Goal: Task Accomplishment & Management: Use online tool/utility

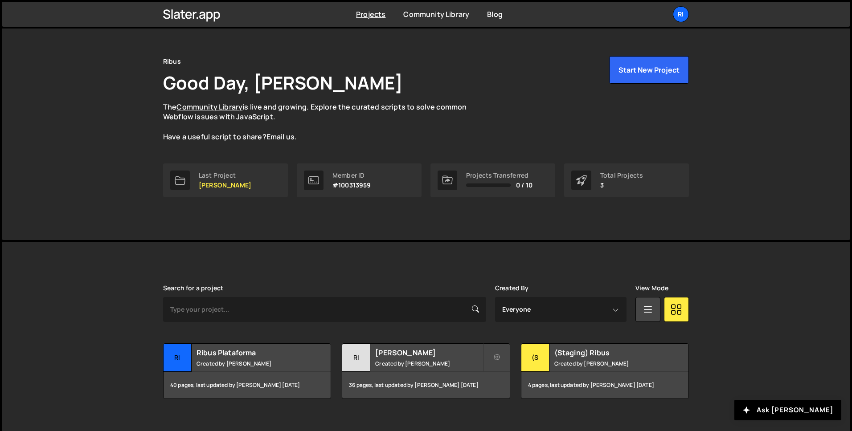
scroll to position [28, 0]
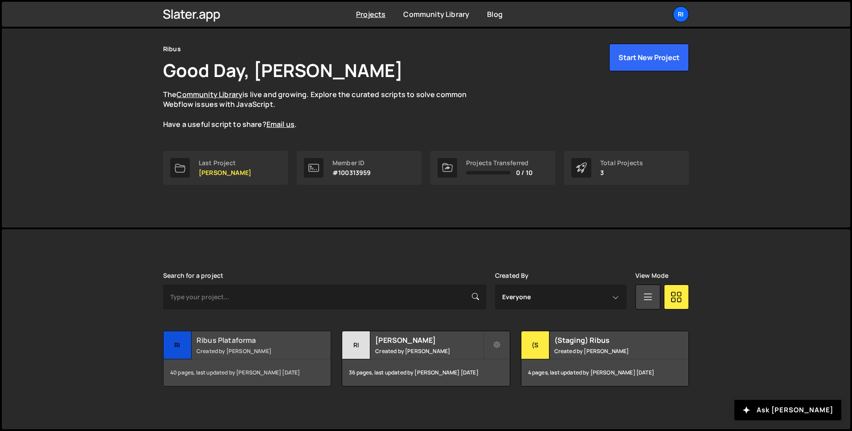
click at [248, 350] on small "Created by [PERSON_NAME]" at bounding box center [249, 351] width 107 height 8
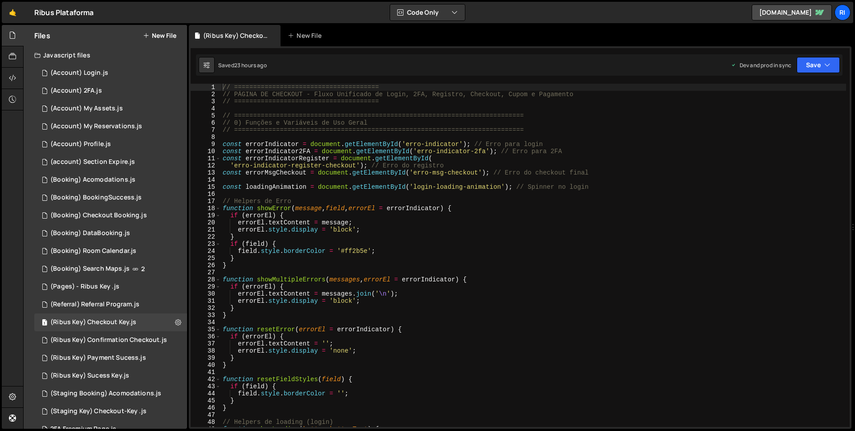
click at [383, 247] on div "// ====================================== // PÁGINA DE CHECKOUT - Fluxo Unifica…" at bounding box center [533, 263] width 625 height 358
click at [416, 201] on div "// ====================================== // PÁGINA DE CHECKOUT - Fluxo Unifica…" at bounding box center [533, 263] width 625 height 358
click at [344, 184] on div "// ====================================== // PÁGINA DE CHECKOUT - Fluxo Unifica…" at bounding box center [533, 263] width 625 height 358
click at [518, 280] on div "// ====================================== // PÁGINA DE CHECKOUT - Fluxo Unifica…" at bounding box center [533, 263] width 625 height 358
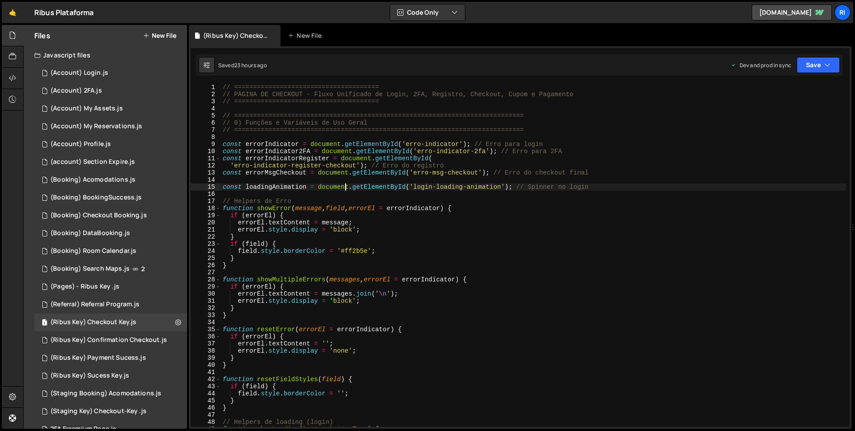
type textarea "function showMultipleErrors(messages, errorEl = errorIndicator) { if (errorEl) {"
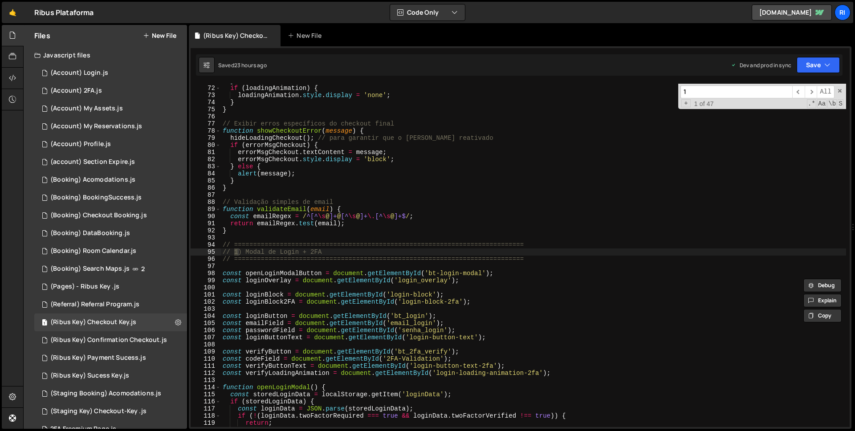
scroll to position [506, 0]
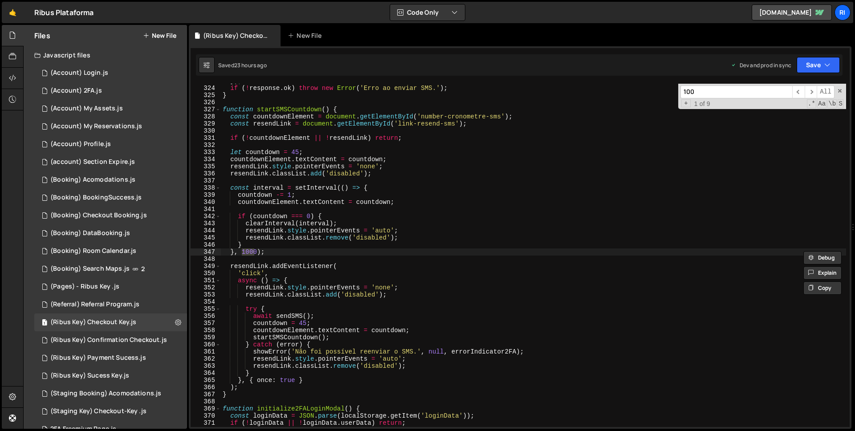
type input "100A"
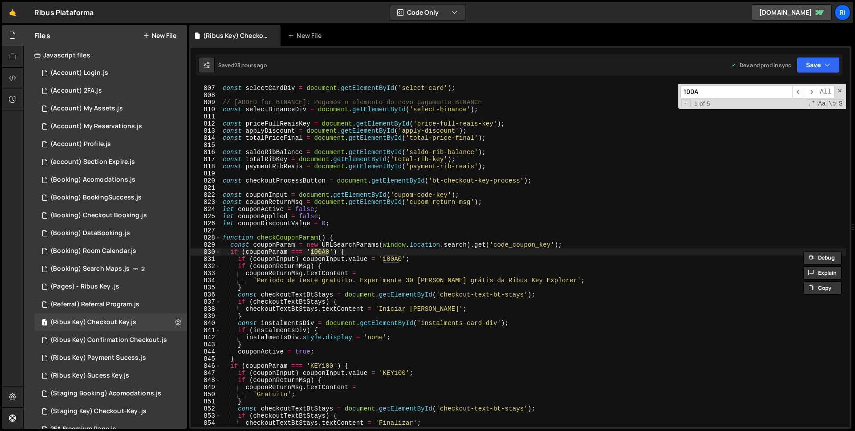
scroll to position [5743, 0]
type textarea "if (couponParam === '100A0') {"
paste input "KEY100"
type input "KEY100"
type textarea "if (couponParam === 'KEY100') {"
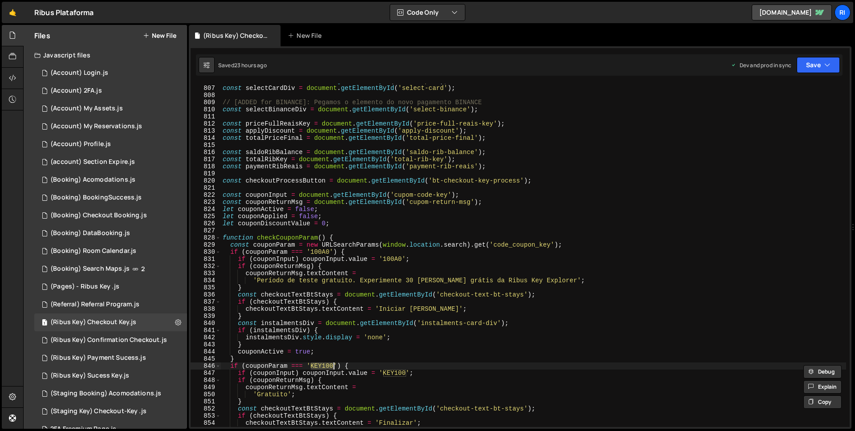
scroll to position [5786, 0]
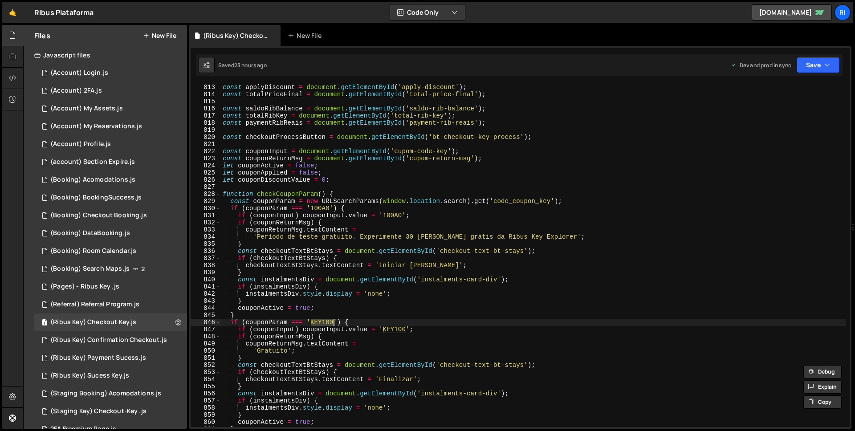
click at [318, 322] on div "const applyDiscount = document . getElementById ( 'apply-discount' ) ; const to…" at bounding box center [533, 255] width 625 height 343
click at [318, 322] on div "const applyDiscount = document . getElementById ( 'apply-discount' ) ; const to…" at bounding box center [533, 263] width 625 height 358
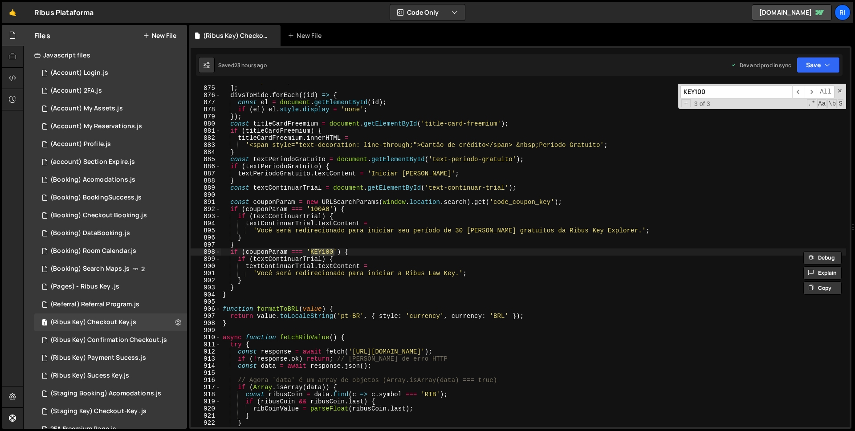
scroll to position [5850, 0]
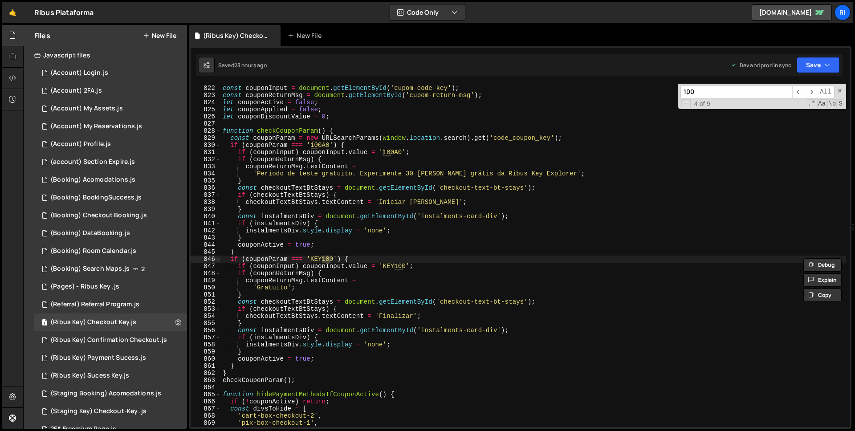
type input "100A"
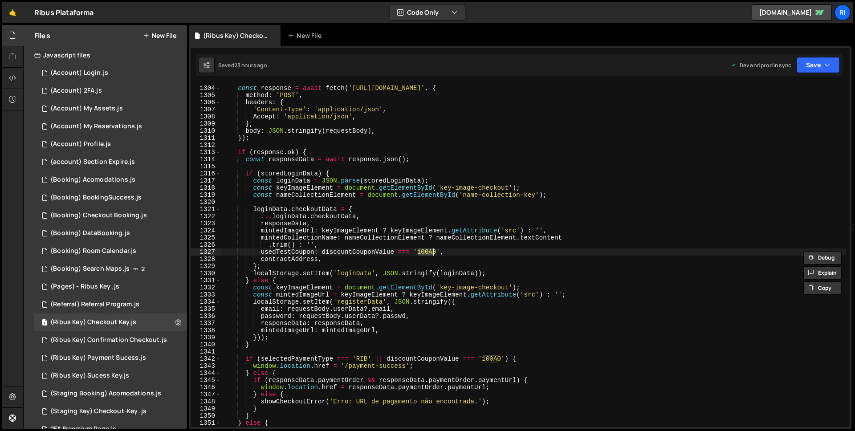
scroll to position [9284, 0]
click at [412, 256] on div "try { const response = await fetch ( '[URL][DOMAIN_NAME]' , { method : 'POST' ,…" at bounding box center [533, 257] width 625 height 358
click at [422, 253] on div "try { const response = await fetch ( '[URL][DOMAIN_NAME]' , { method : 'POST' ,…" at bounding box center [533, 257] width 625 height 358
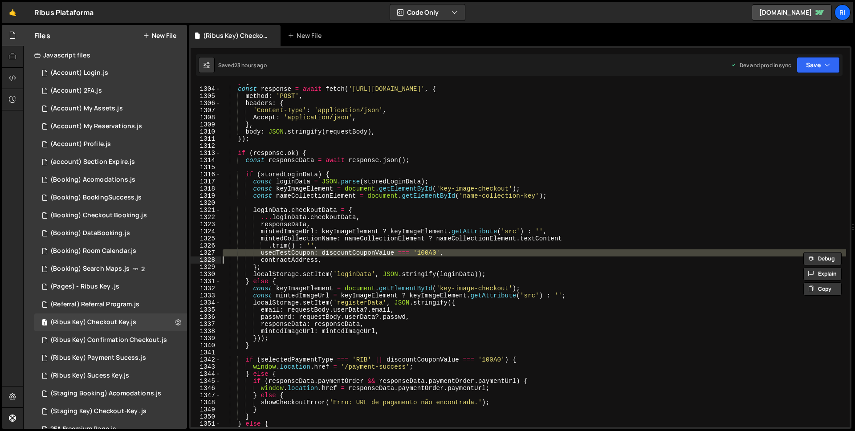
click at [422, 253] on div "try { const response = await fetch ( '[URL][DOMAIN_NAME]' , { method : 'POST' ,…" at bounding box center [533, 257] width 625 height 358
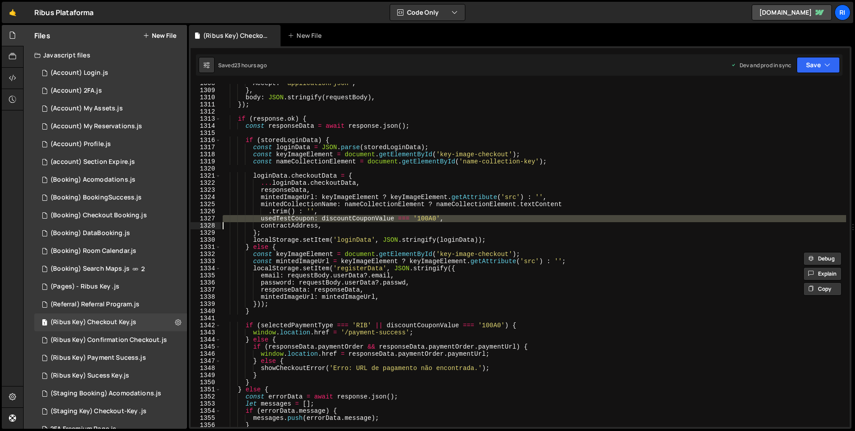
scroll to position [9318, 0]
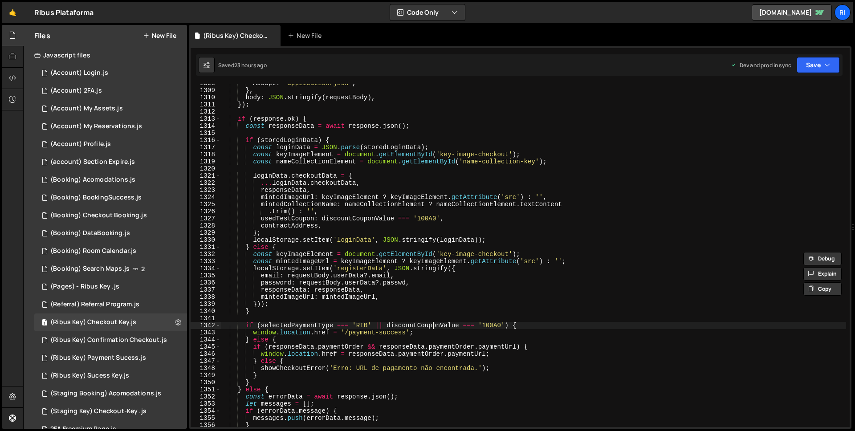
click at [433, 327] on div "Accept : 'application/json' , } , body : JSON . stringify ( requestBody ) , }) …" at bounding box center [533, 259] width 625 height 358
click at [386, 329] on div "Accept : 'application/json' , } , body : JSON . stringify ( requestBody ) , }) …" at bounding box center [533, 258] width 625 height 358
drag, startPoint x: 396, startPoint y: 325, endPoint x: 505, endPoint y: 323, distance: 108.7
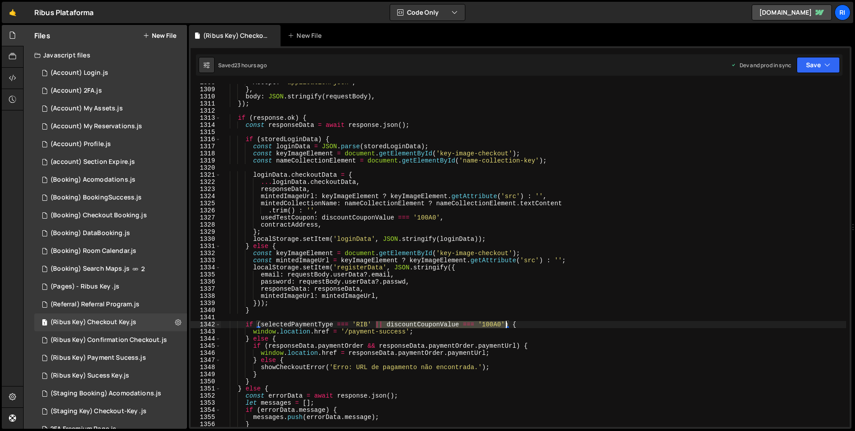
click at [505, 323] on div "Accept : 'application/json' , } , body : JSON . stringify ( requestBody ) , }) …" at bounding box center [533, 258] width 625 height 358
click at [506, 325] on div "Accept : 'application/json' , } , body : JSON . stringify ( requestBody ) , }) …" at bounding box center [533, 255] width 625 height 343
paste textarea "|| discountCouponValue === '100A0'"
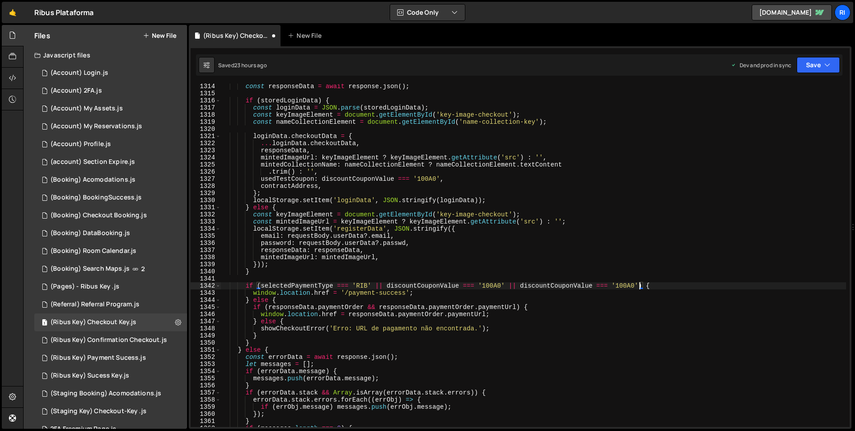
click at [631, 288] on div "const responseData = await response . json ( ) ; if ( storedLoginData ) { const…" at bounding box center [533, 262] width 625 height 358
click at [627, 288] on div "const responseData = await response . json ( ) ; if ( storedLoginData ) { const…" at bounding box center [533, 262] width 625 height 358
paste textarea "KEY10"
click at [812, 71] on button "Save" at bounding box center [818, 65] width 43 height 16
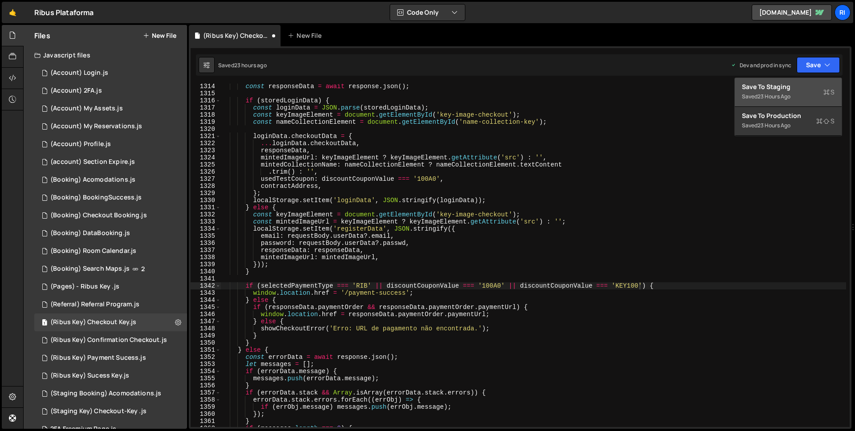
click at [800, 85] on div "Save to Staging S" at bounding box center [788, 86] width 93 height 9
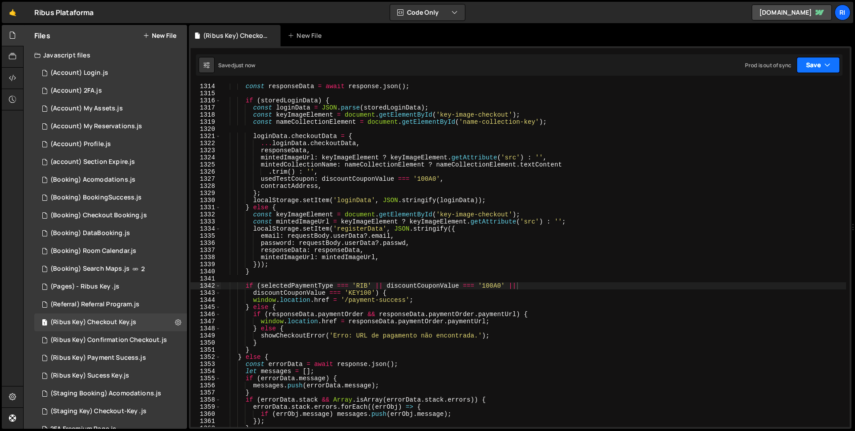
click at [816, 66] on button "Save" at bounding box center [818, 65] width 43 height 16
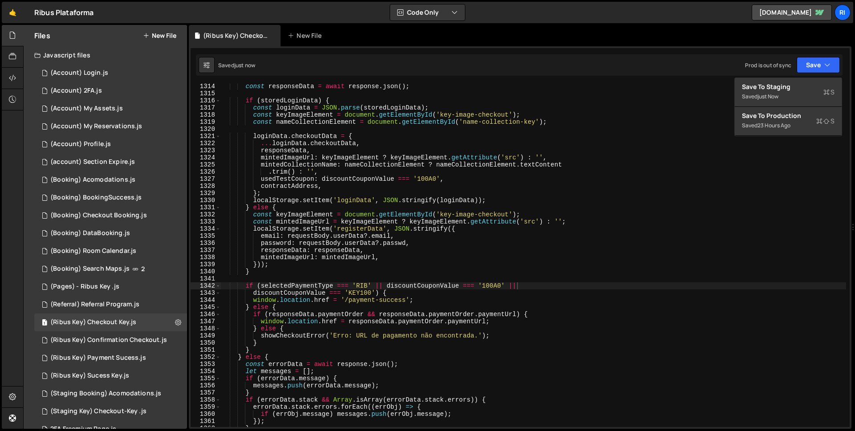
click at [608, 266] on div "const responseData = await response . json ( ) ; if ( storedLoginData ) { const…" at bounding box center [533, 262] width 625 height 358
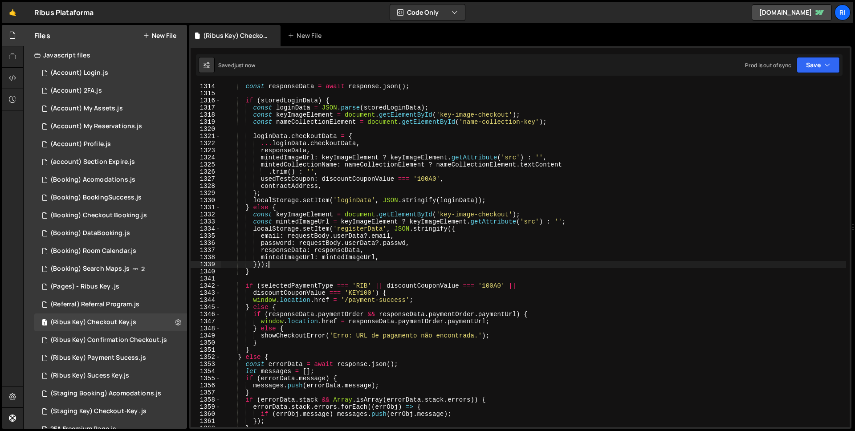
type textarea "checkUserLoggedIn();"
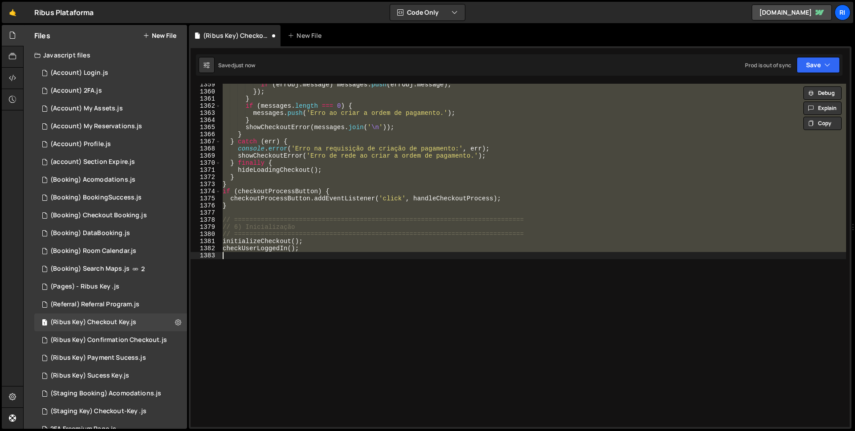
scroll to position [9680, 0]
click at [529, 262] on div "if ( errObj . message ) messages . push ( errObj . message ) ; }) ; } if ( mess…" at bounding box center [533, 255] width 625 height 343
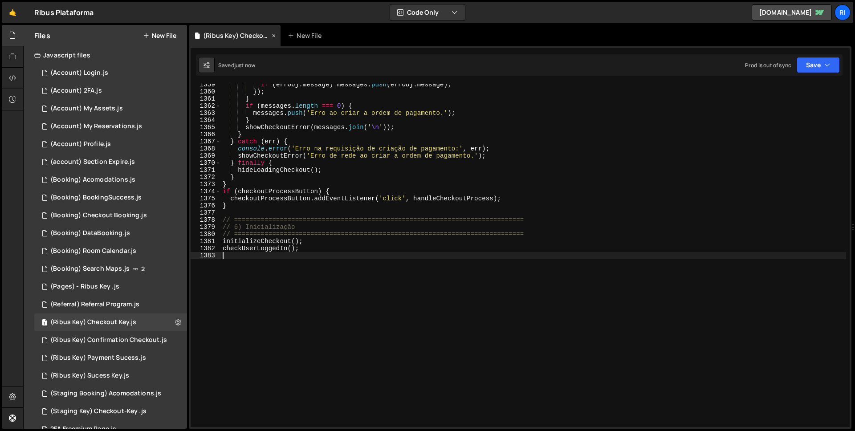
click at [275, 37] on icon at bounding box center [274, 35] width 6 height 9
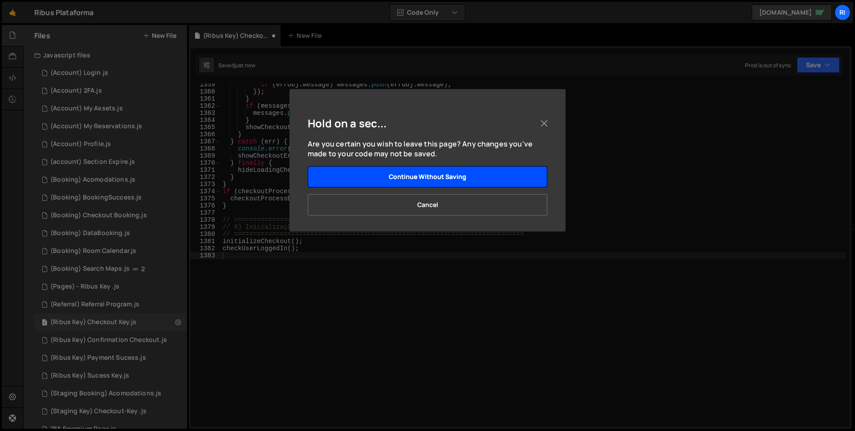
click at [447, 182] on button "Continue without saving" at bounding box center [428, 176] width 240 height 21
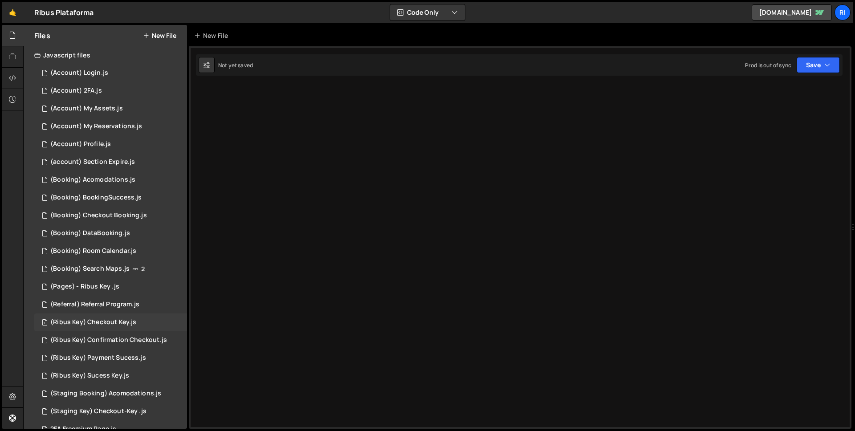
click at [108, 323] on div "(Ribus Key) Checkout Key.js" at bounding box center [93, 322] width 86 height 8
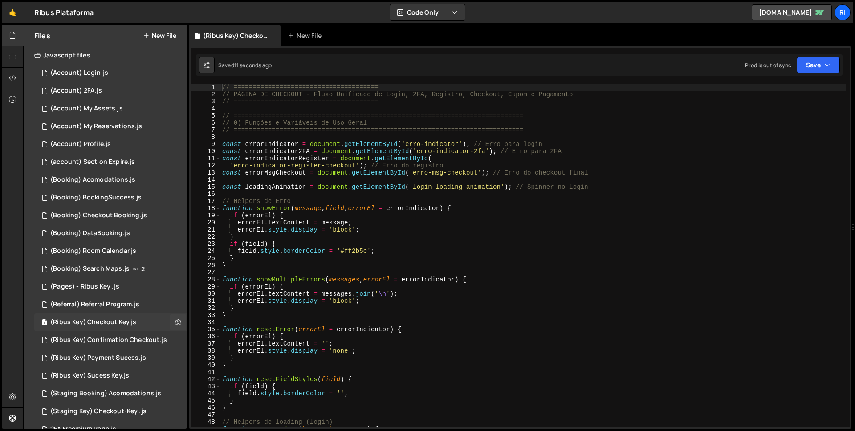
click at [108, 323] on div "(Ribus Key) Checkout Key.js" at bounding box center [93, 322] width 86 height 8
type textarea "}"
click at [453, 318] on div "// ====================================== // PÁGINA DE CHECKOUT - Fluxo Unifica…" at bounding box center [533, 263] width 626 height 358
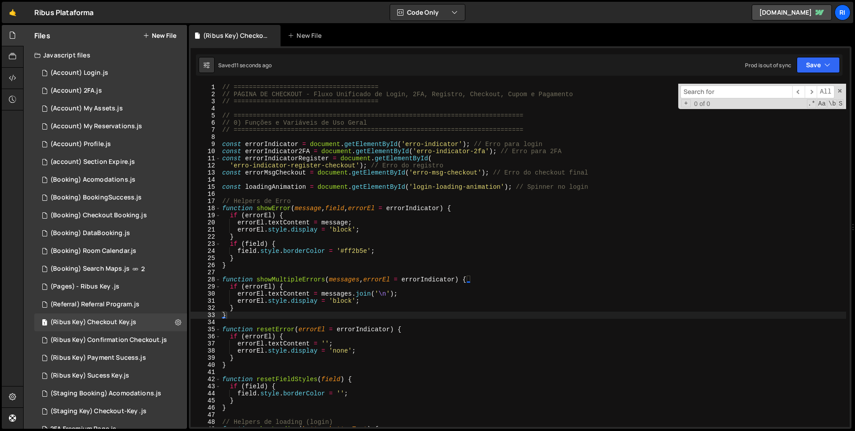
type input "2"
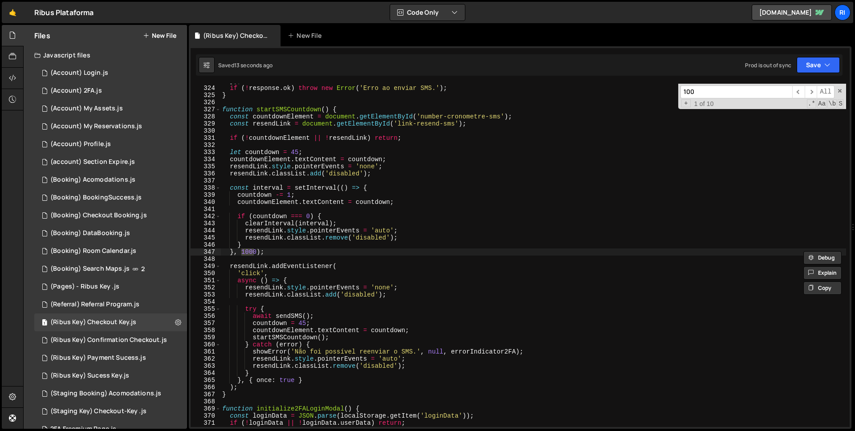
type input "100A"
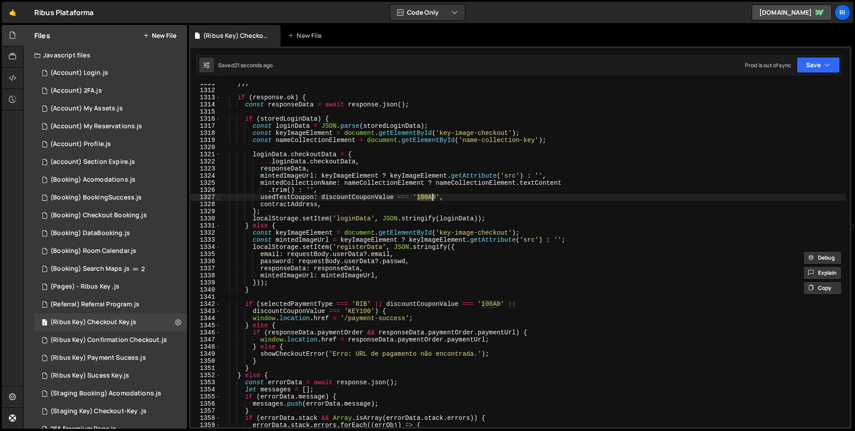
scroll to position [9375, 0]
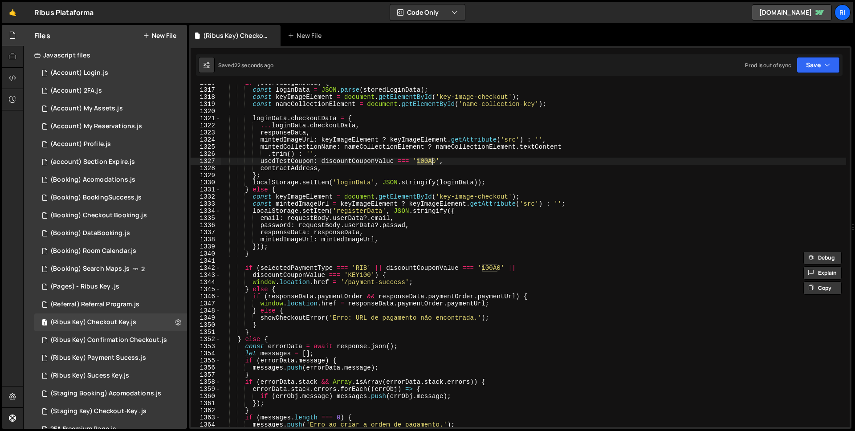
click at [537, 278] on div "if ( storedLoginData ) { const loginData = JSON . parse ( storedLoginData ) ; c…" at bounding box center [533, 258] width 626 height 358
click at [595, 273] on div "if ( storedLoginData ) { const loginData = JSON . parse ( storedLoginData ) ; c…" at bounding box center [533, 258] width 626 height 358
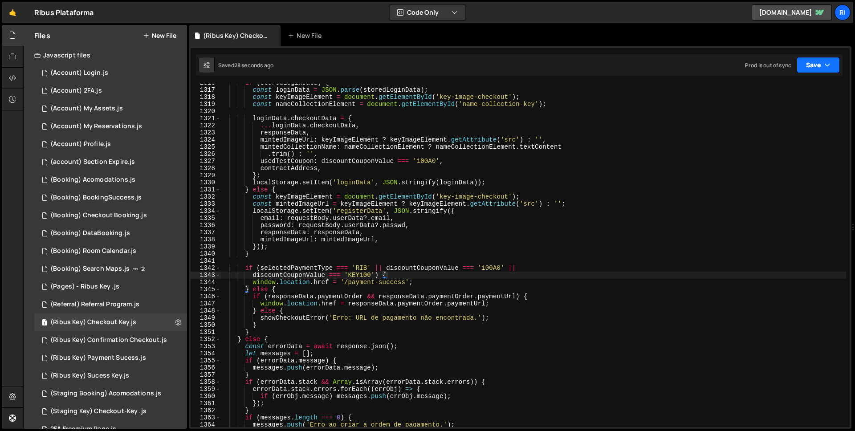
click at [825, 65] on icon "button" at bounding box center [827, 65] width 6 height 9
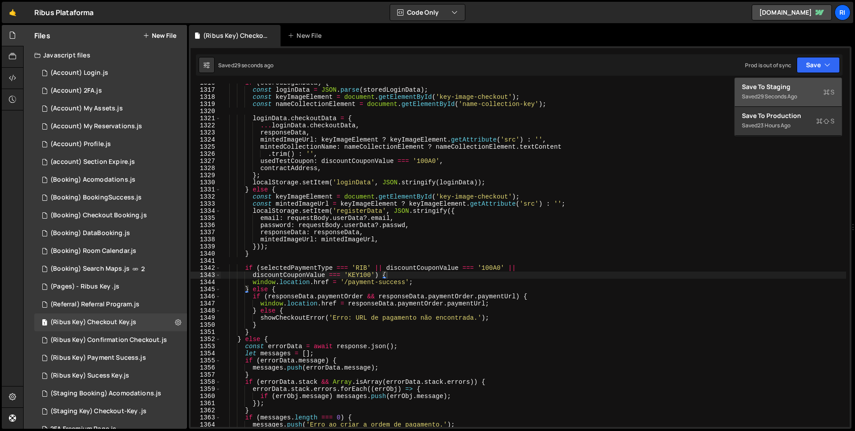
click at [788, 94] on div "29 seconds ago" at bounding box center [778, 97] width 40 height 8
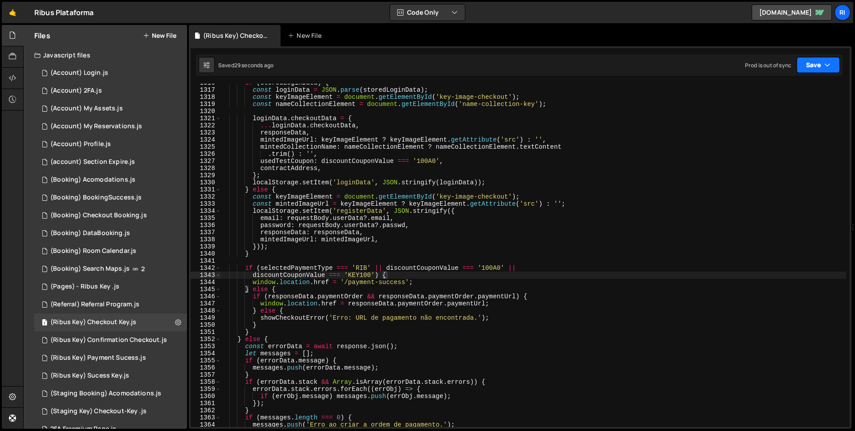
click at [811, 65] on button "Save" at bounding box center [818, 65] width 43 height 16
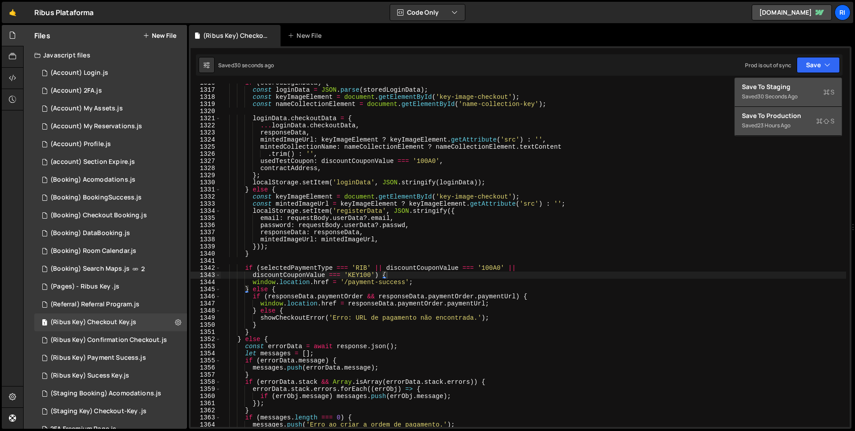
click at [786, 117] on div "Save to Production S" at bounding box center [788, 115] width 93 height 9
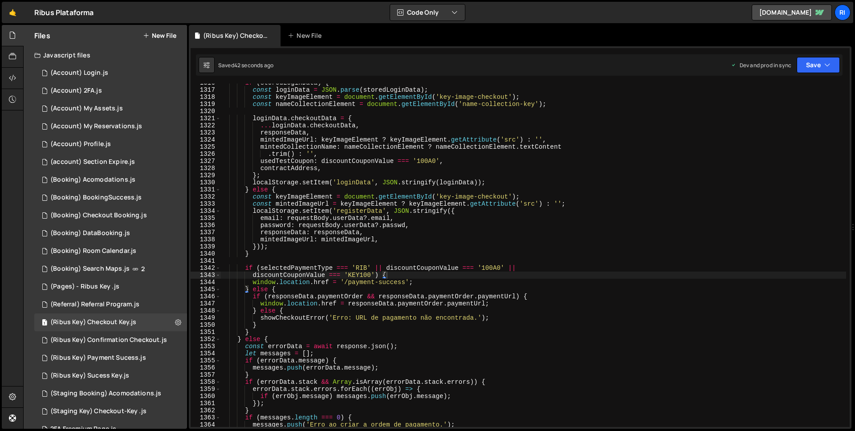
click at [569, 253] on div "if ( storedLoginData ) { const loginData = JSON . parse ( storedLoginData ) ; c…" at bounding box center [533, 258] width 626 height 358
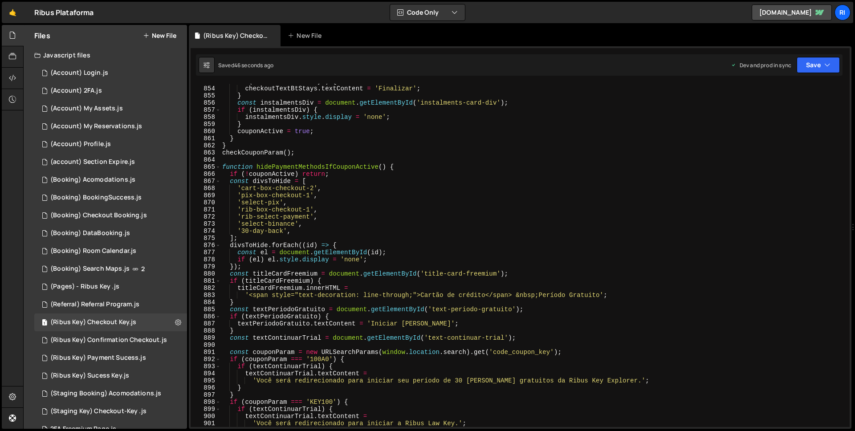
scroll to position [0, 0]
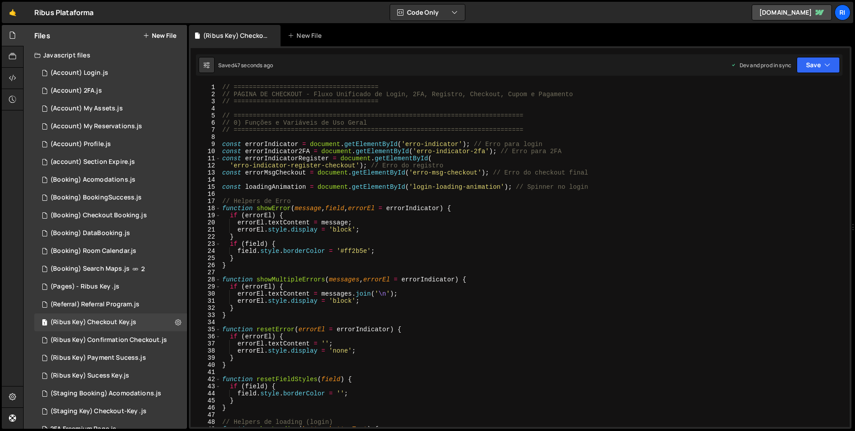
click at [481, 183] on div "// ====================================== // PÁGINA DE CHECKOUT - Fluxo Unifica…" at bounding box center [533, 263] width 626 height 358
type textarea "const loadingAnimation = document.getElementById('login-loading-animation'); //…"
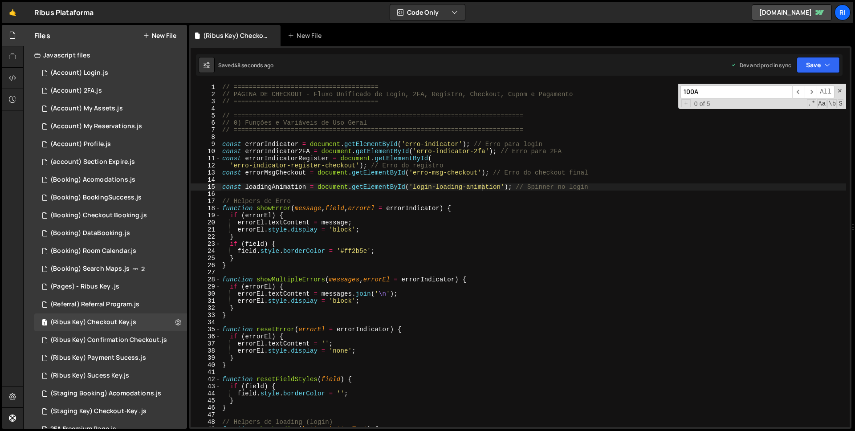
scroll to position [5743, 0]
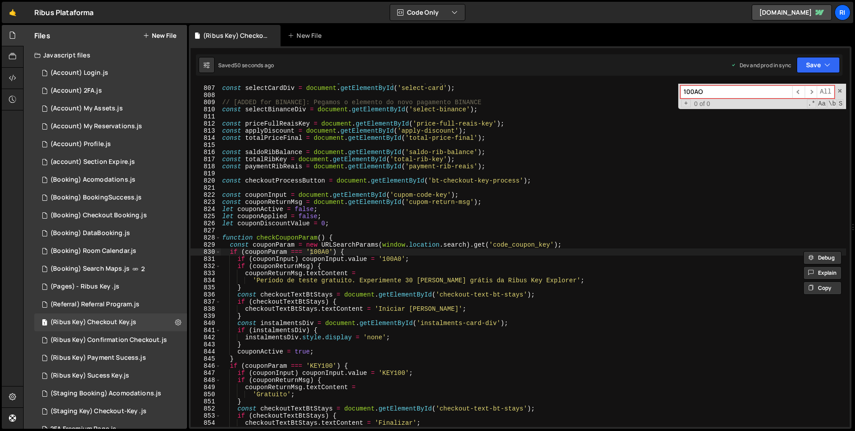
type input "100A"
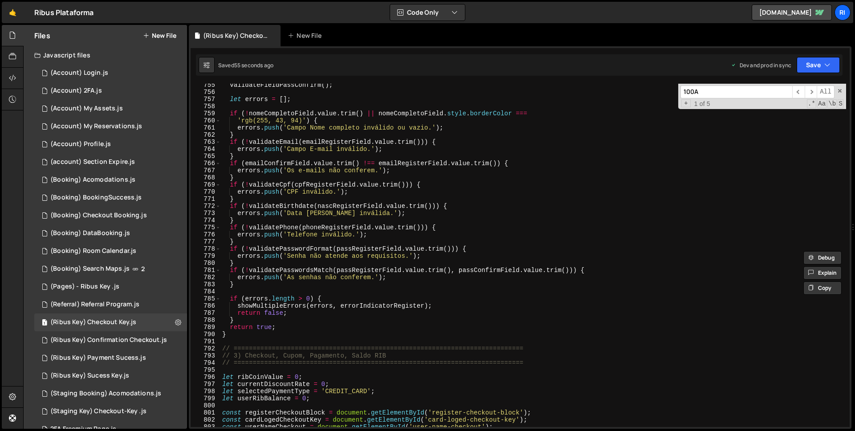
scroll to position [5287, 0]
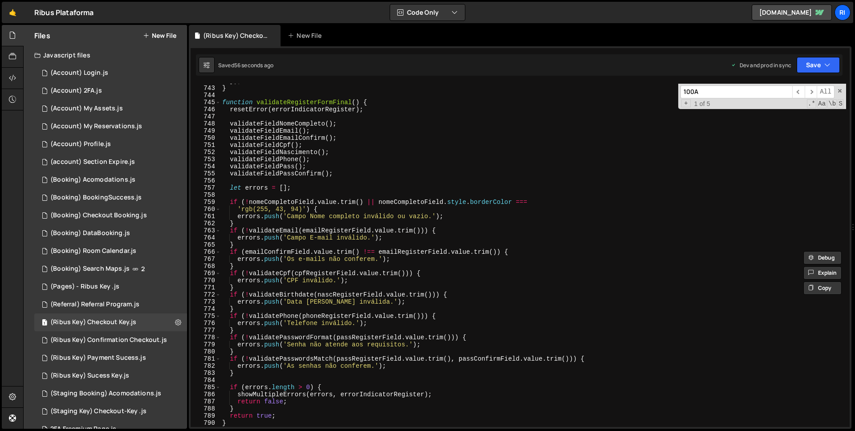
click at [370, 114] on div "}) ; } function validateRegisterFormFinal ( ) { resetError ( errorIndicatorRegi…" at bounding box center [533, 256] width 626 height 358
click at [712, 95] on input "100A" at bounding box center [737, 92] width 112 height 13
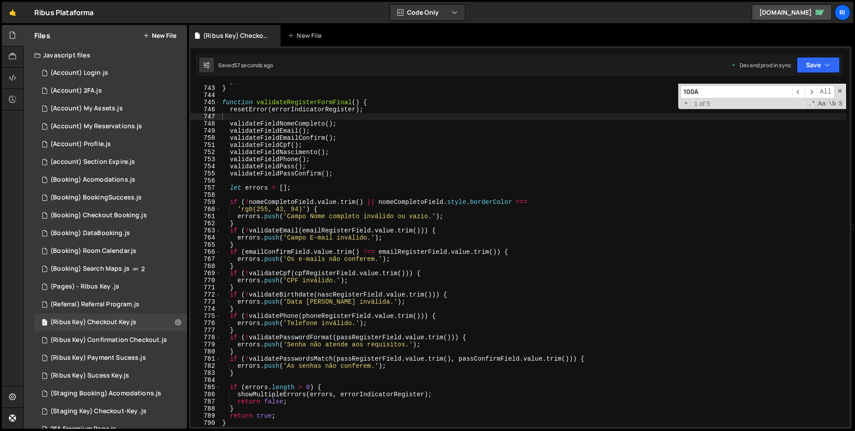
paste input "0"
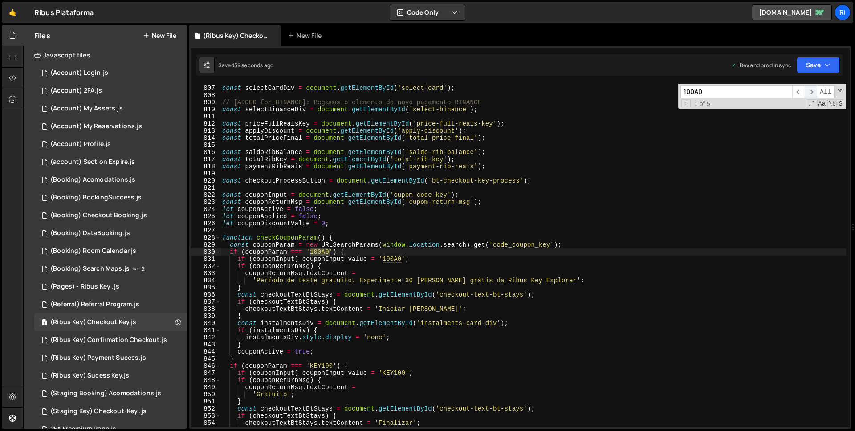
type input "100A0"
click at [810, 94] on span "​" at bounding box center [811, 92] width 12 height 13
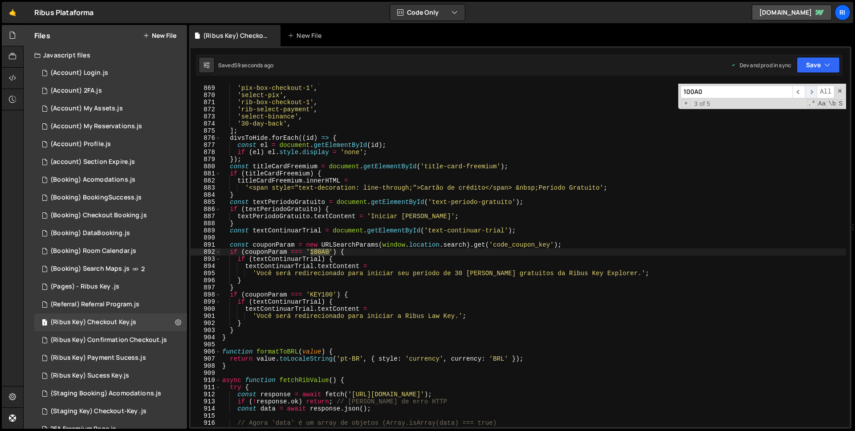
scroll to position [6185, 0]
click at [810, 94] on span "​" at bounding box center [811, 92] width 12 height 13
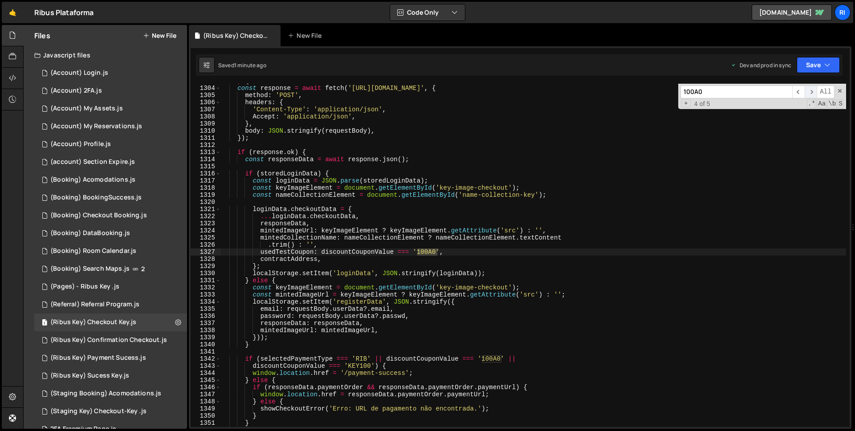
click at [810, 94] on span "​" at bounding box center [811, 92] width 12 height 13
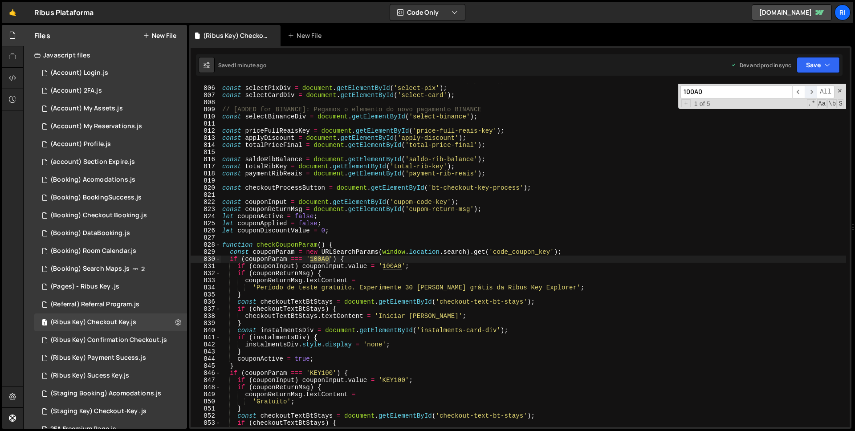
click at [810, 94] on span "​" at bounding box center [811, 92] width 12 height 13
click at [352, 197] on div "const ribSelectPaymentDiv = document . getElementById ( 'rib-select-payment' ) …" at bounding box center [533, 256] width 626 height 358
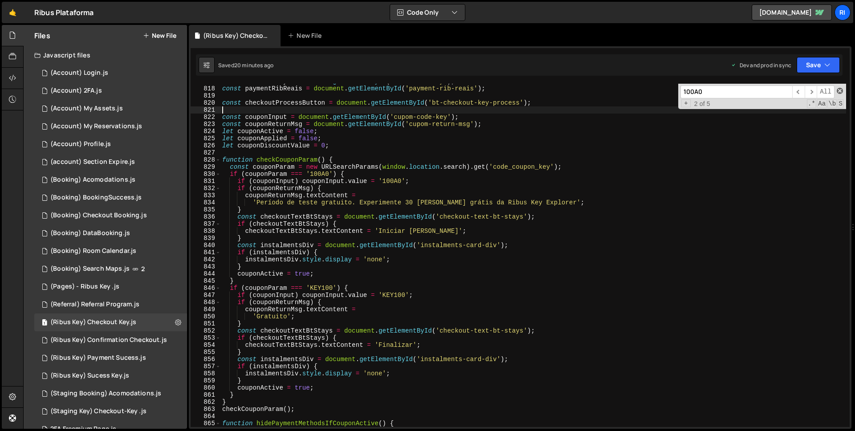
click at [841, 89] on span at bounding box center [840, 91] width 6 height 6
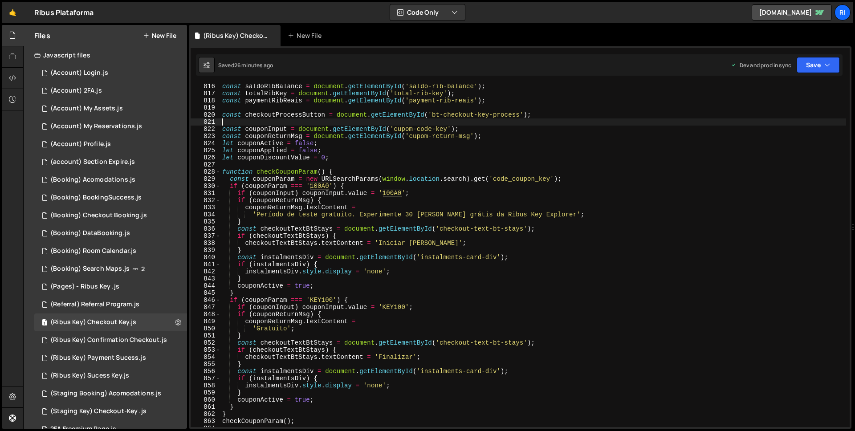
scroll to position [5856, 0]
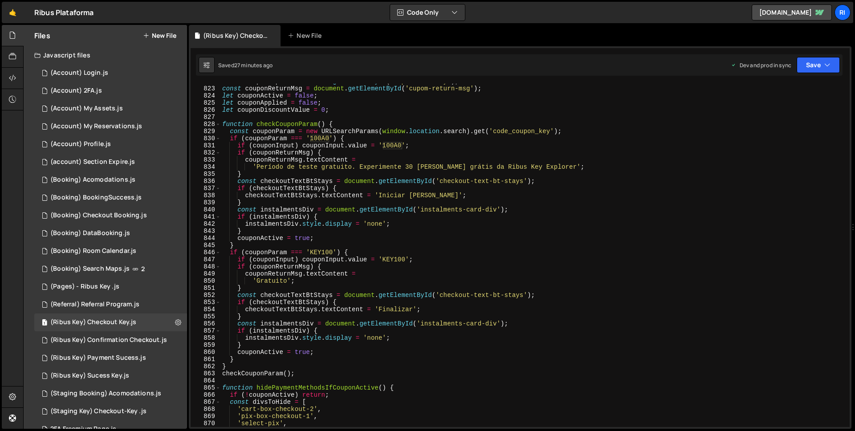
click at [374, 248] on div "const couponInput = document . getElementById ( 'cupom-code-key' ) ; const coup…" at bounding box center [533, 257] width 626 height 358
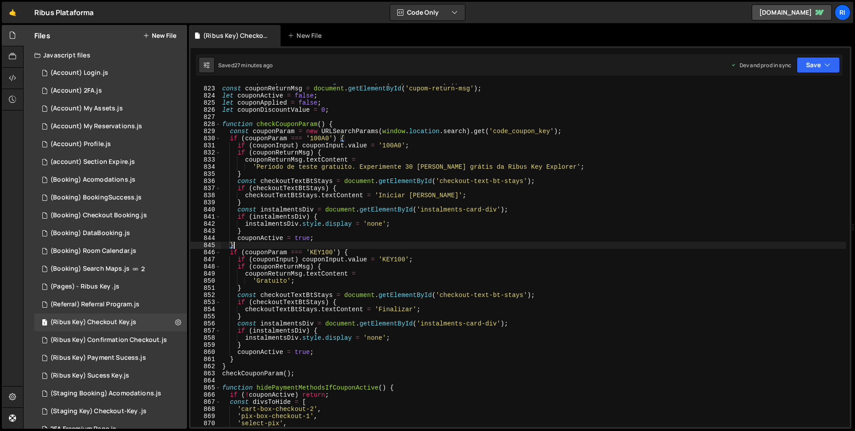
click at [369, 257] on div "const couponInput = document . getElementById ( 'cupom-code-key' ) ; const coup…" at bounding box center [533, 257] width 626 height 358
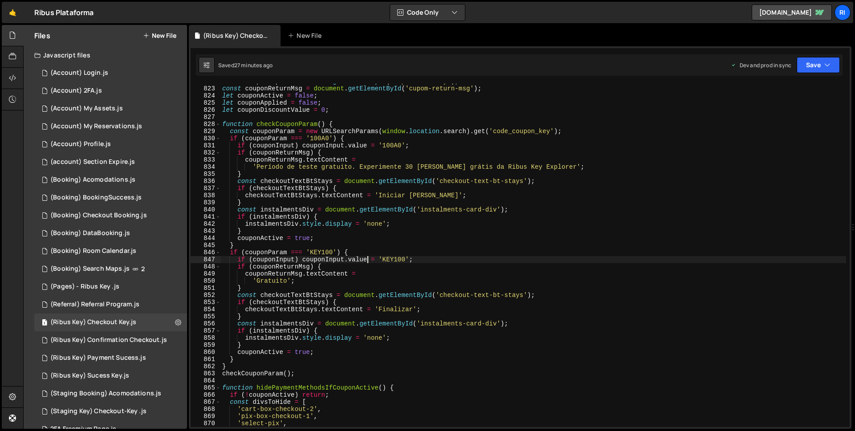
click at [370, 254] on div "const couponInput = document . getElementById ( 'cupom-code-key' ) ; const coup…" at bounding box center [533, 257] width 626 height 358
type textarea "if (couponParam === 'KEY100') {"
